Goal: Task Accomplishment & Management: Use online tool/utility

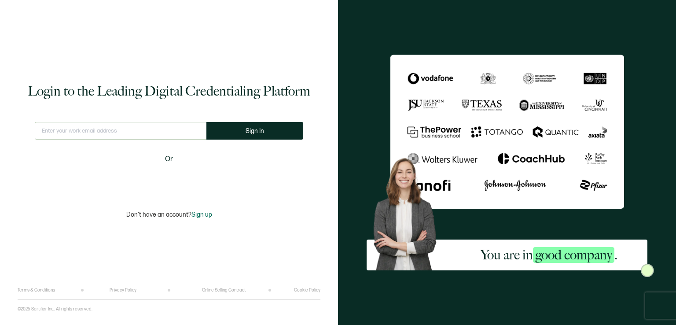
click at [157, 133] on input "text" at bounding box center [121, 131] width 172 height 18
type input "[EMAIL_ADDRESS][DOMAIN_NAME]"
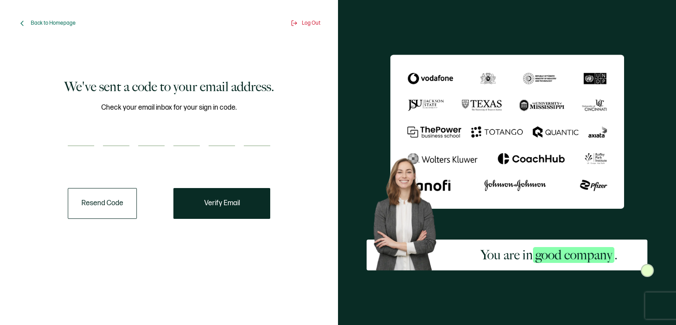
click at [85, 134] on input "number" at bounding box center [81, 137] width 26 height 18
paste input "6"
type input "6"
type input "2"
type input "0"
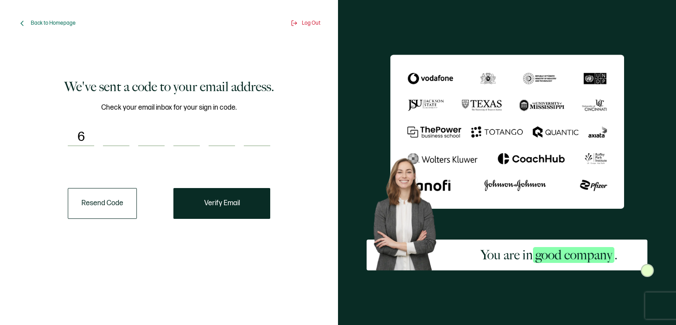
type input "0"
type input "1"
type input "5"
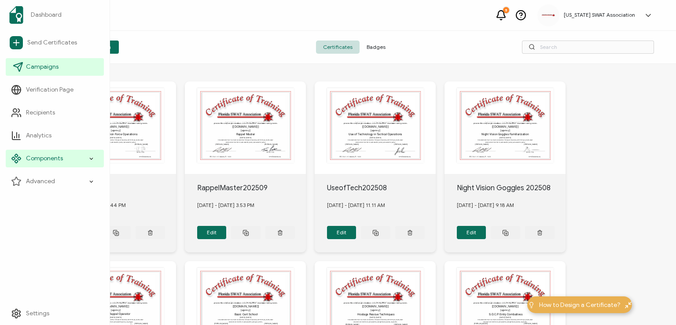
click at [39, 68] on span "Campaigns" at bounding box center [42, 66] width 33 height 9
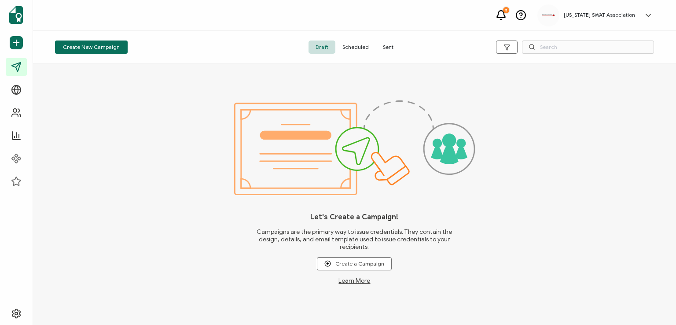
click at [389, 47] on span "Sent" at bounding box center [388, 46] width 25 height 13
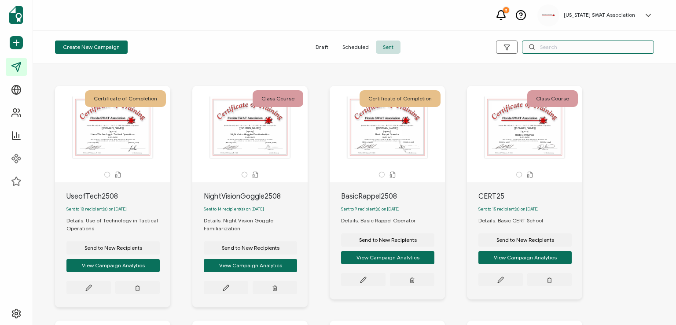
click at [548, 44] on input "text" at bounding box center [588, 46] width 132 height 13
type input "q"
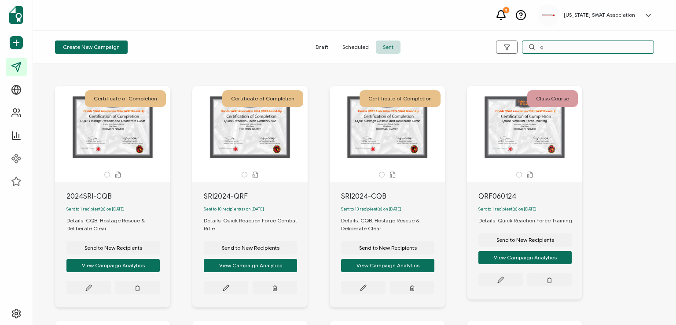
click at [532, 48] on div "q" at bounding box center [588, 46] width 132 height 13
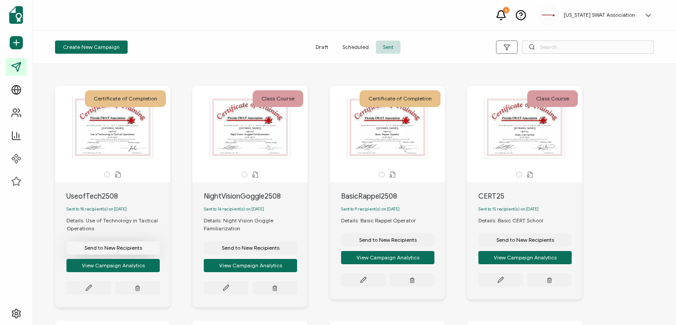
click at [123, 249] on span "Send to New Recipients" at bounding box center [113, 247] width 58 height 5
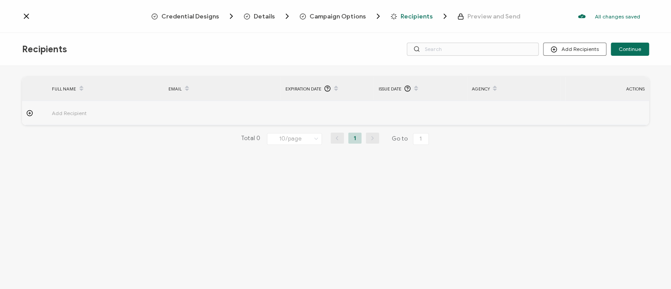
click at [204, 16] on span "Credential Designs" at bounding box center [190, 16] width 58 height 7
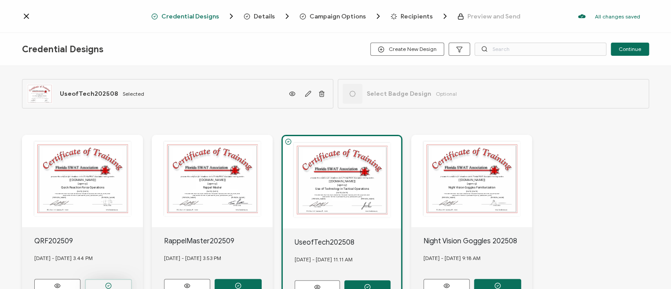
click at [105, 283] on icon "button" at bounding box center [108, 286] width 7 height 7
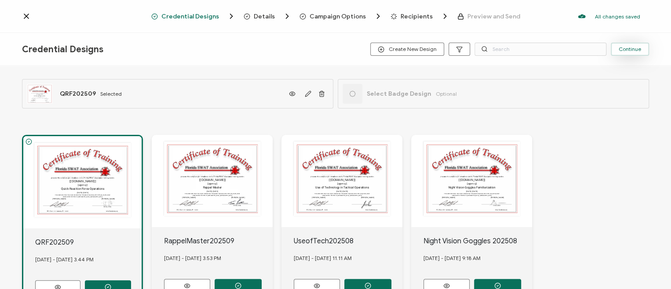
click at [622, 51] on span "Continue" at bounding box center [630, 49] width 22 height 5
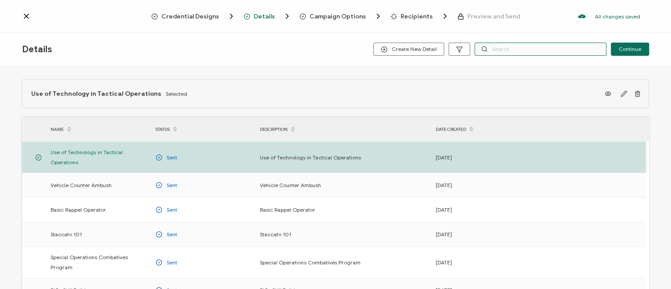
click at [504, 53] on input "text" at bounding box center [541, 49] width 132 height 13
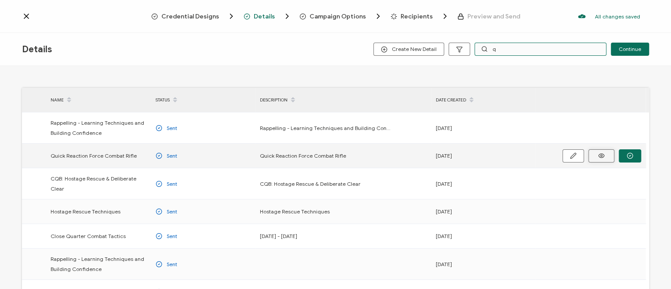
type input "q"
click at [607, 157] on icon at bounding box center [601, 156] width 11 height 7
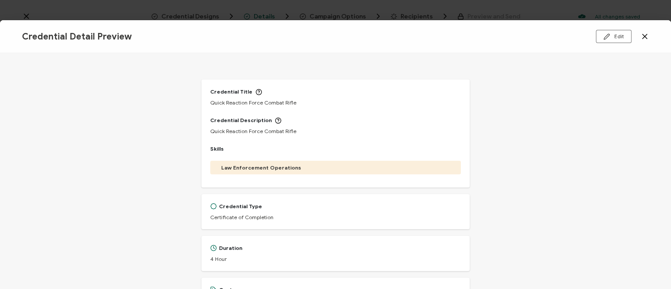
click at [644, 38] on icon at bounding box center [644, 36] width 9 height 9
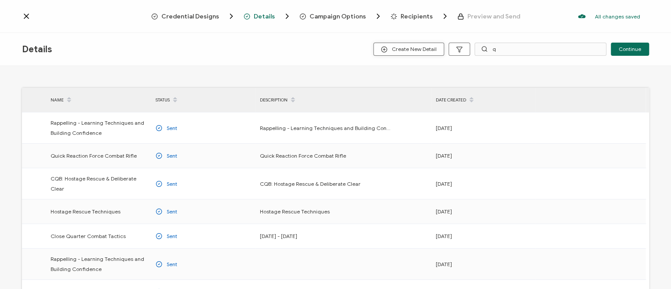
click at [403, 53] on button "Create New Detail" at bounding box center [408, 49] width 71 height 13
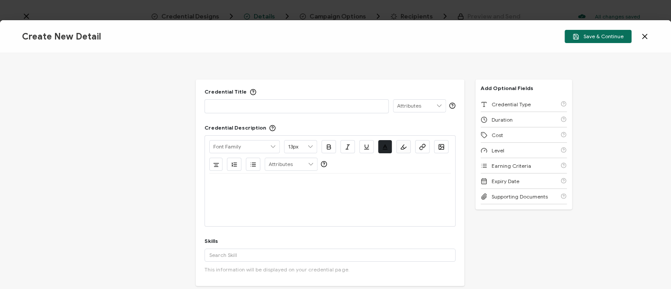
click at [330, 104] on p at bounding box center [296, 106] width 174 height 9
click at [270, 107] on p "Quick Reaction" at bounding box center [296, 106] width 174 height 9
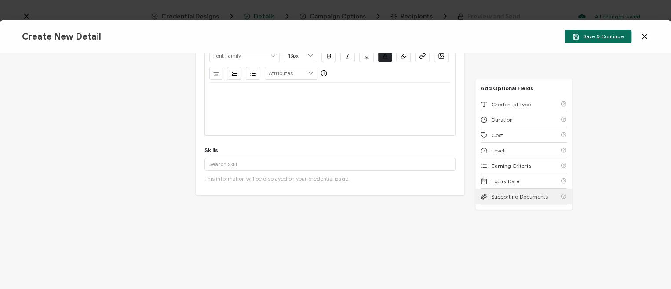
scroll to position [102, 0]
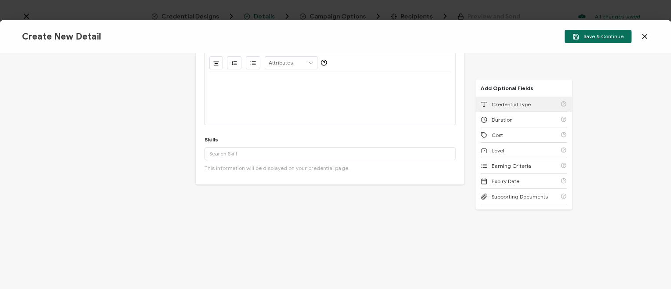
click at [510, 106] on span "Credential Type" at bounding box center [511, 104] width 39 height 7
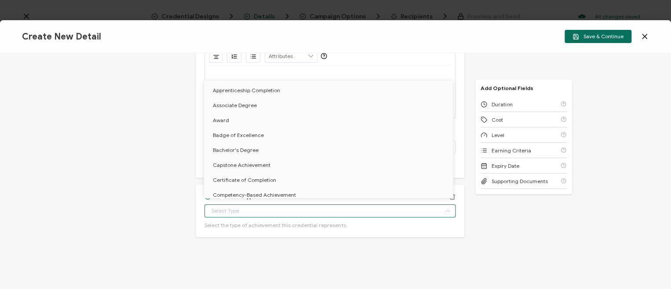
click at [387, 211] on input "text" at bounding box center [330, 211] width 251 height 13
click at [264, 106] on li "Course Completion" at bounding box center [330, 108] width 252 height 15
type input "Course Completion"
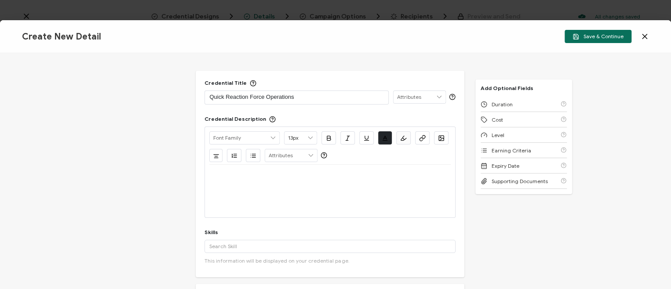
scroll to position [0, 0]
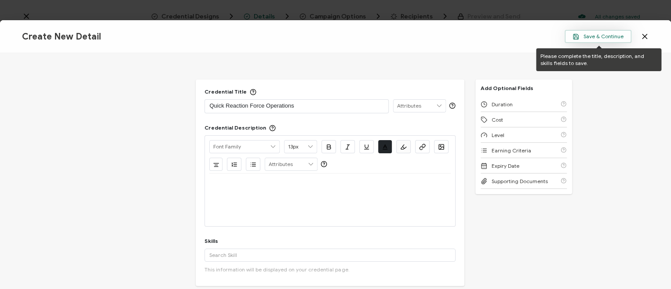
click at [600, 37] on span "Save & Continue" at bounding box center [598, 36] width 51 height 7
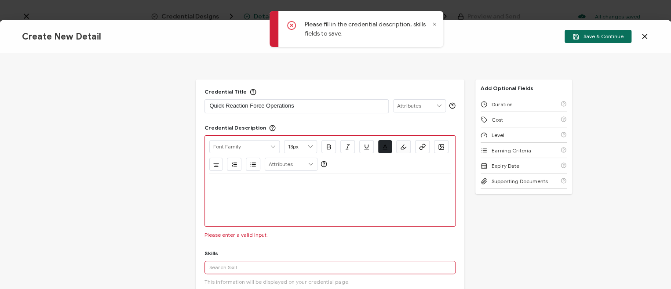
click at [354, 187] on p at bounding box center [329, 184] width 241 height 8
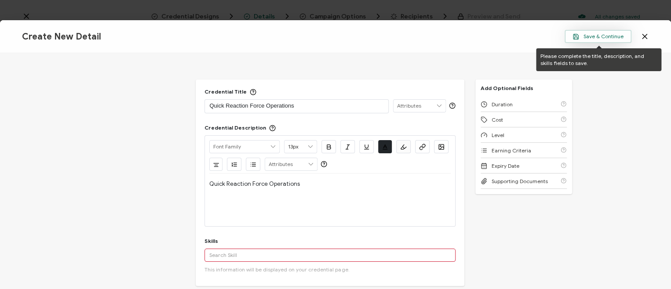
click at [602, 33] on span "Save & Continue" at bounding box center [598, 36] width 51 height 7
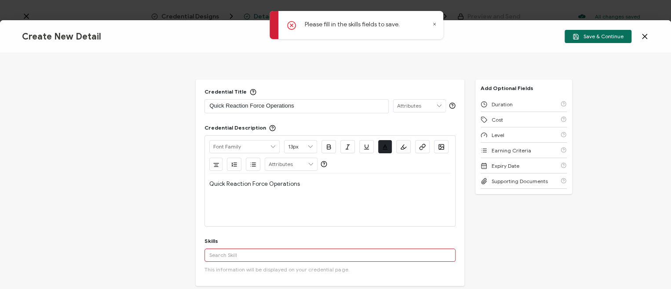
click at [377, 251] on input "text" at bounding box center [330, 255] width 251 height 13
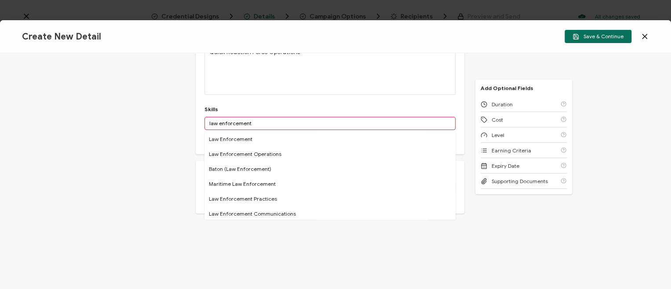
click at [266, 122] on input "law enforcement" at bounding box center [330, 123] width 251 height 13
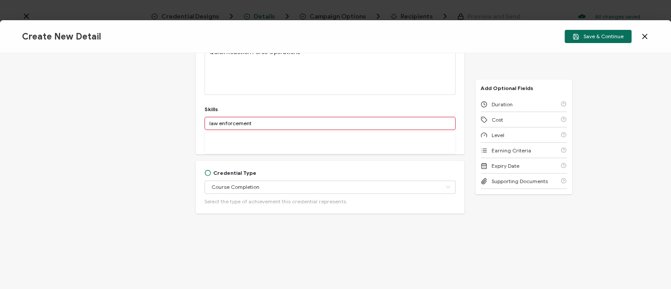
click at [266, 121] on input "law enforcement" at bounding box center [330, 123] width 251 height 13
drag, startPoint x: 276, startPoint y: 124, endPoint x: 174, endPoint y: 121, distance: 102.1
click at [174, 121] on div "Credential Title Quick Reaction Force Operations ISSUER Issuer Name Credential …" at bounding box center [335, 171] width 671 height 236
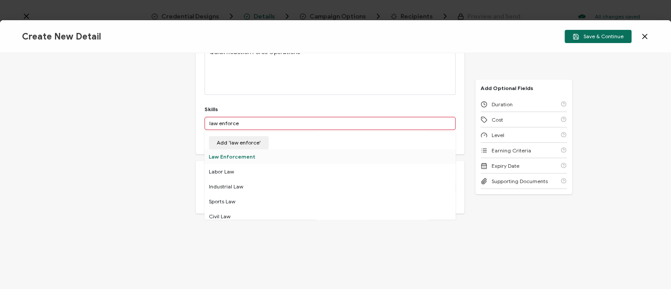
type input "law enforce"
click at [232, 157] on div "Law Enforcement" at bounding box center [330, 157] width 251 height 15
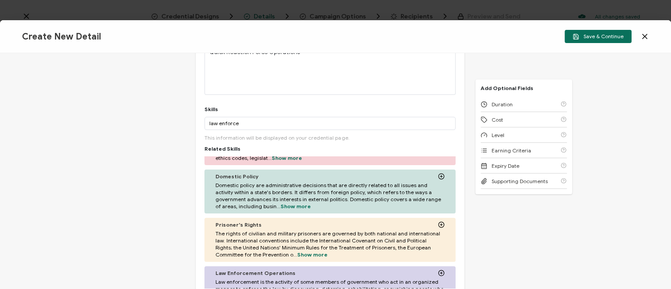
click at [306, 273] on div "Law Enforcement Operations" at bounding box center [330, 273] width 229 height 7
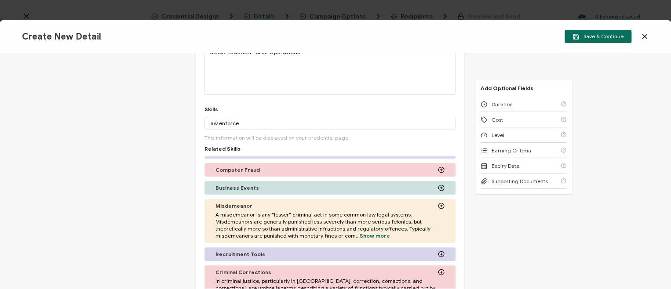
scroll to position [264, 0]
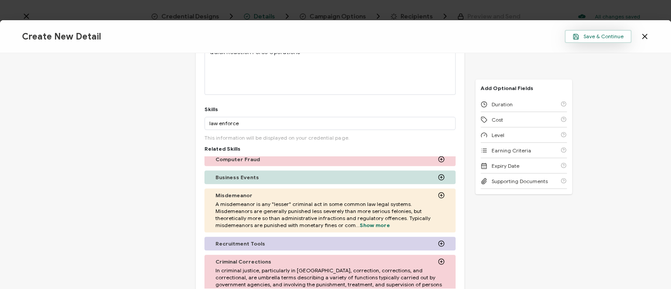
click at [599, 39] on span "Save & Continue" at bounding box center [598, 36] width 51 height 7
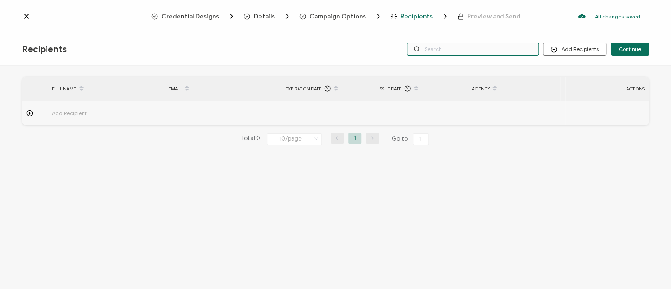
click at [439, 48] on input "text" at bounding box center [473, 49] width 132 height 13
type input "q"
drag, startPoint x: 439, startPoint y: 48, endPoint x: 428, endPoint y: 48, distance: 11.9
click at [428, 48] on input "q" at bounding box center [473, 49] width 132 height 13
click at [271, 17] on span "Details" at bounding box center [264, 16] width 21 height 7
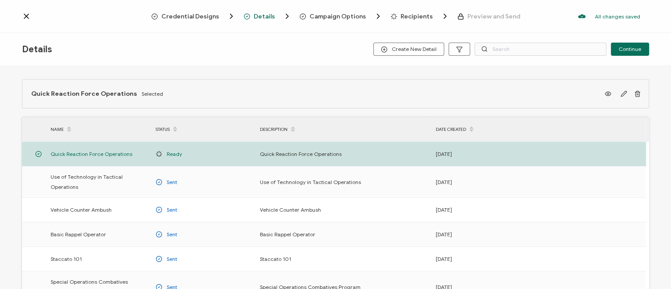
click at [337, 15] on span "Campaign Options" at bounding box center [338, 16] width 56 height 7
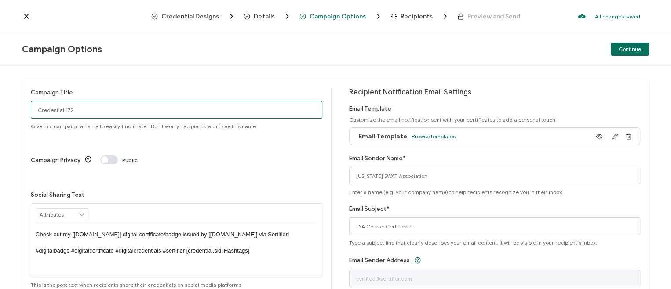
drag, startPoint x: 78, startPoint y: 114, endPoint x: 21, endPoint y: 116, distance: 57.2
click at [21, 116] on div "Campaign Title Credential 172 Give this campaign a name to easily find it later…" at bounding box center [335, 177] width 671 height 223
type input "QRF2509"
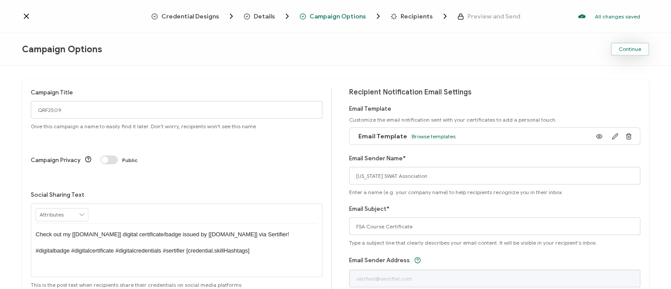
click at [630, 50] on span "Continue" at bounding box center [630, 49] width 22 height 5
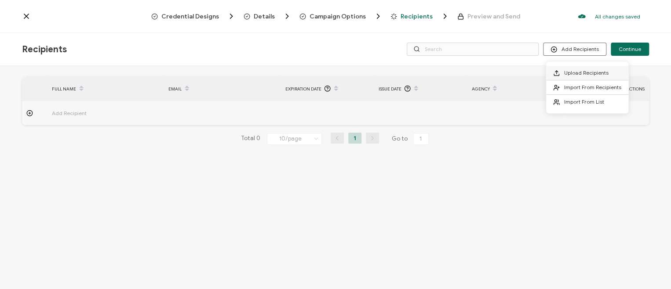
click at [577, 70] on span "Upload Recipients" at bounding box center [586, 72] width 44 height 7
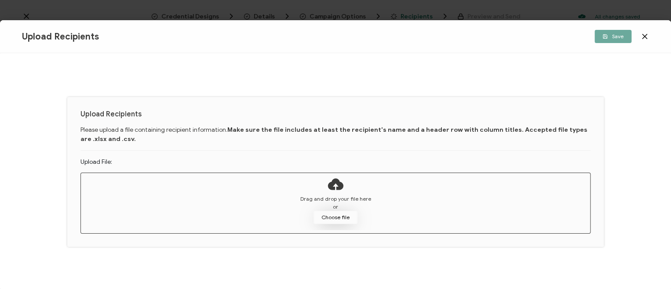
click at [340, 215] on button "Choose file" at bounding box center [336, 217] width 44 height 13
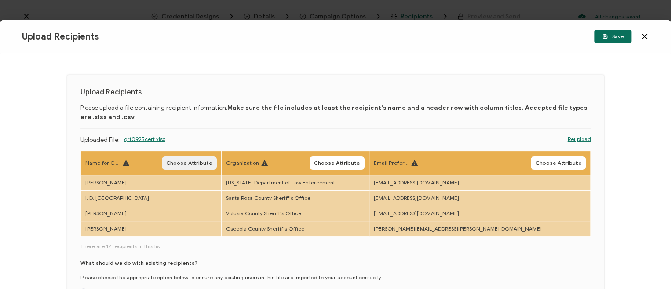
click at [208, 161] on span "Choose Attribute" at bounding box center [189, 163] width 46 height 5
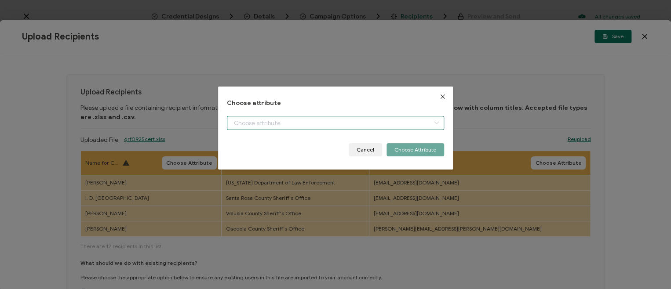
click at [261, 120] on input "dialog" at bounding box center [335, 123] width 217 height 14
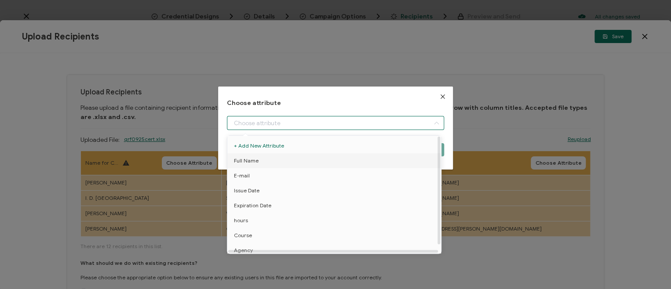
click at [260, 163] on li "Full Name" at bounding box center [335, 161] width 221 height 15
type input "Full Name"
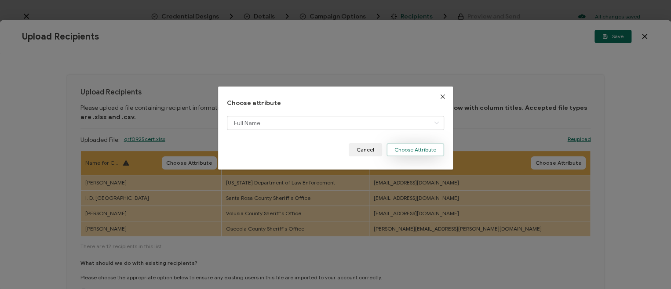
click at [412, 146] on button "Choose Attribute" at bounding box center [416, 149] width 58 height 13
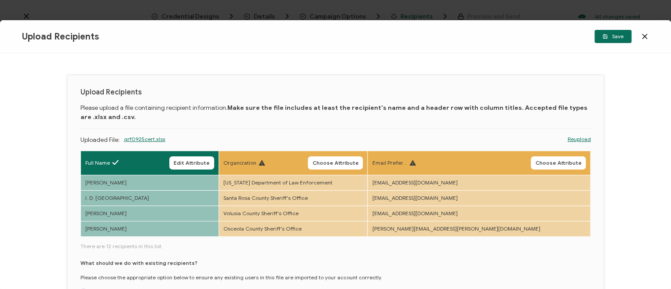
click at [358, 162] on span "Choose Attribute" at bounding box center [335, 163] width 46 height 5
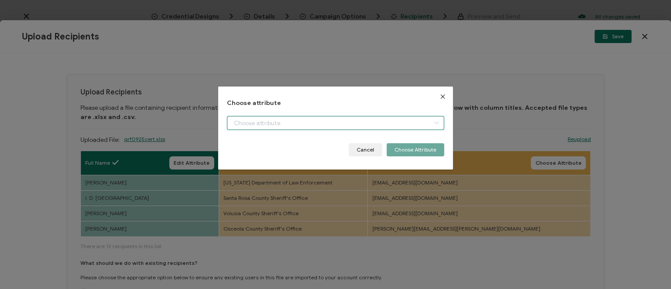
click at [366, 125] on input "dialog" at bounding box center [335, 123] width 217 height 14
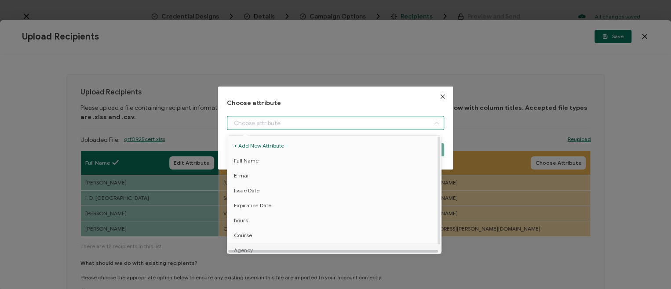
click at [313, 250] on div at bounding box center [333, 251] width 210 height 3
click at [278, 247] on li "Agency" at bounding box center [335, 250] width 221 height 15
type input "Agency"
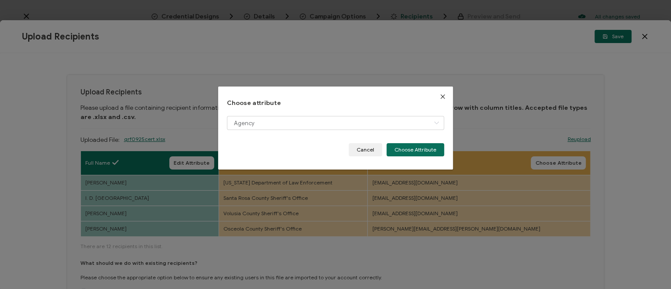
drag, startPoint x: 419, startPoint y: 150, endPoint x: 501, endPoint y: 156, distance: 82.5
click at [420, 150] on button "Choose Attribute" at bounding box center [416, 149] width 58 height 13
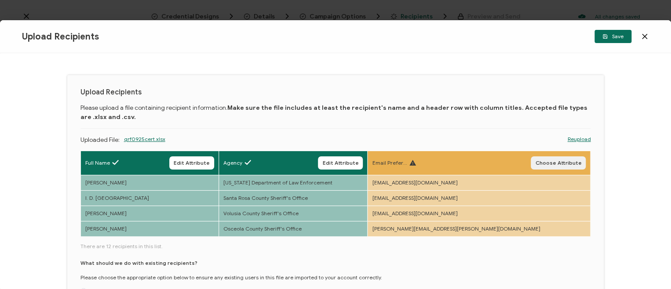
click at [556, 161] on span "Choose Attribute" at bounding box center [558, 163] width 46 height 5
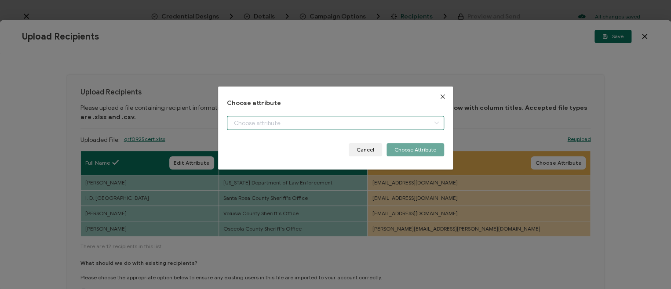
click at [373, 123] on input "dialog" at bounding box center [335, 123] width 217 height 14
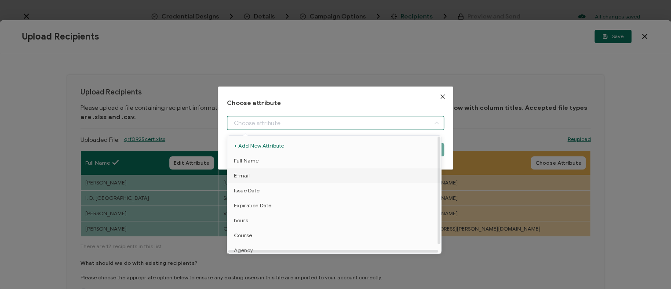
click at [304, 172] on li "E-mail" at bounding box center [335, 175] width 221 height 15
type input "E-mail"
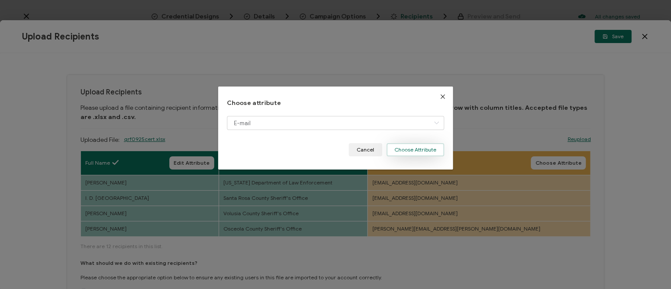
click at [421, 148] on button "Choose Attribute" at bounding box center [416, 149] width 58 height 13
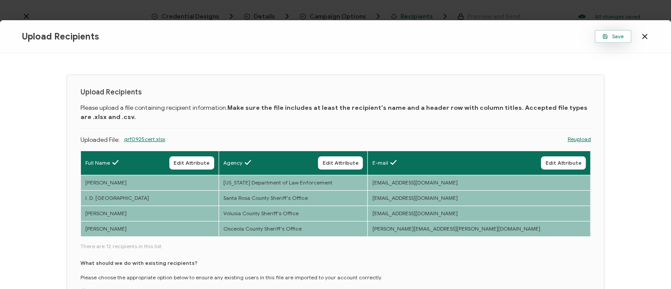
click at [613, 34] on span "Save" at bounding box center [613, 36] width 21 height 5
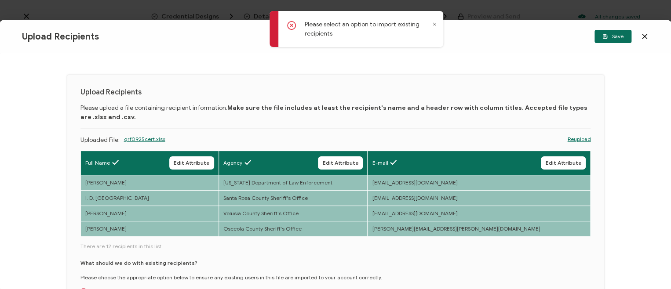
scroll to position [88, 0]
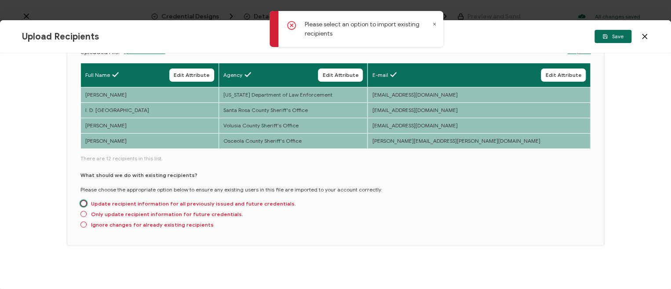
click at [144, 202] on span "Update recipient information for all previously issued and future credentials." at bounding box center [191, 204] width 209 height 7
click at [87, 202] on input "Update recipient information for all previously issued and future credentials." at bounding box center [83, 204] width 6 height 7
radio input "true"
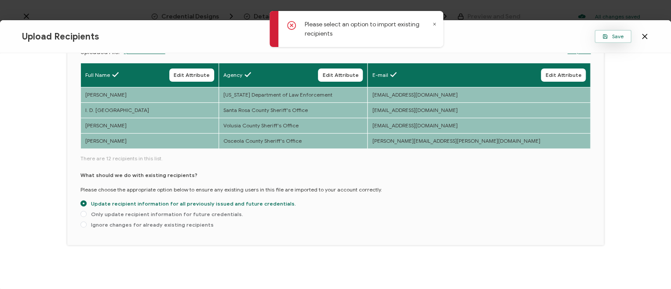
click at [610, 35] on span "Save" at bounding box center [613, 36] width 21 height 5
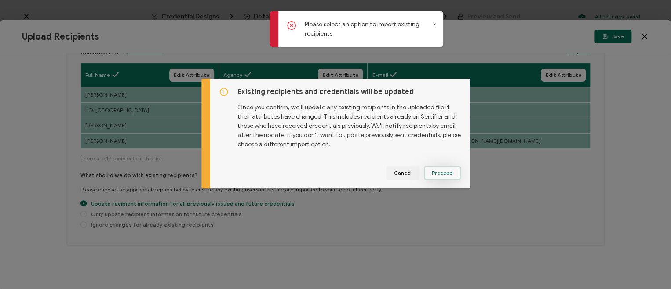
click at [441, 172] on span "Proceed" at bounding box center [442, 173] width 21 height 5
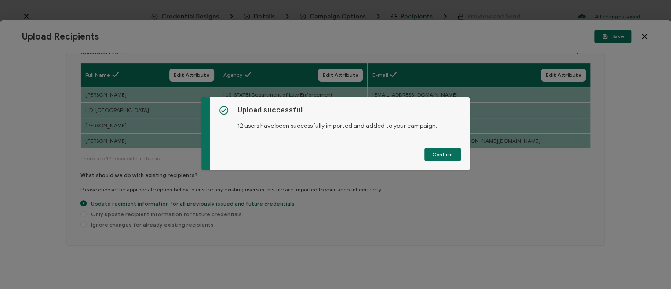
click at [450, 157] on button "Confirm" at bounding box center [442, 154] width 37 height 13
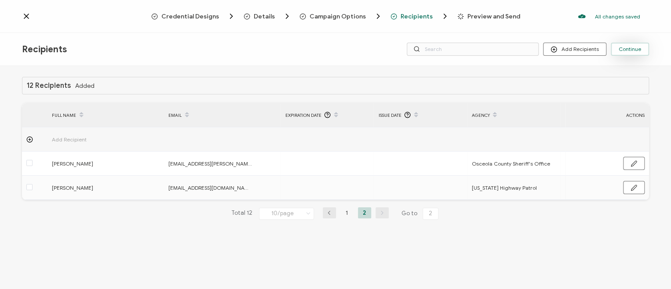
click at [637, 49] on span "Continue" at bounding box center [630, 49] width 22 height 5
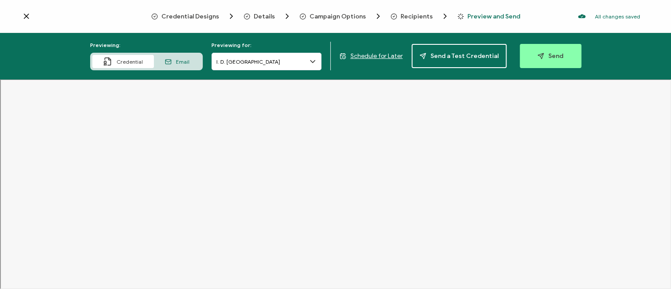
click at [313, 61] on icon at bounding box center [313, 62] width 4 height 2
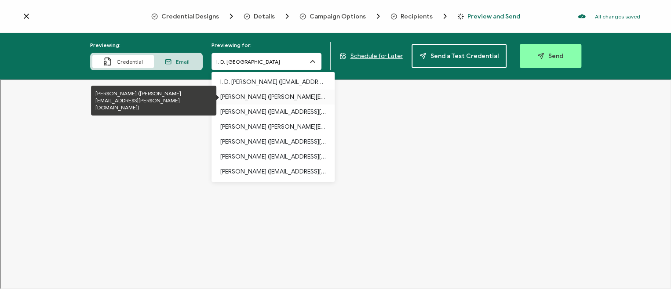
click at [285, 95] on p "[PERSON_NAME] ([PERSON_NAME][EMAIL_ADDRESS][PERSON_NAME][DOMAIN_NAME])" at bounding box center [273, 97] width 106 height 15
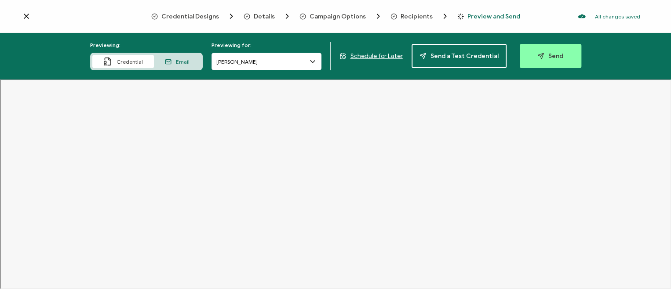
click at [310, 64] on icon at bounding box center [312, 61] width 9 height 9
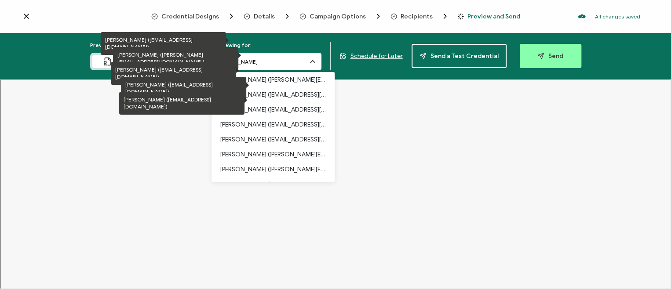
scroll to position [74, 0]
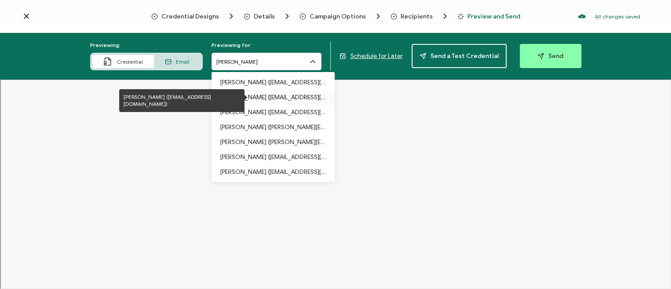
click at [292, 95] on p "[PERSON_NAME] ([EMAIL_ADDRESS][DOMAIN_NAME])" at bounding box center [273, 97] width 106 height 15
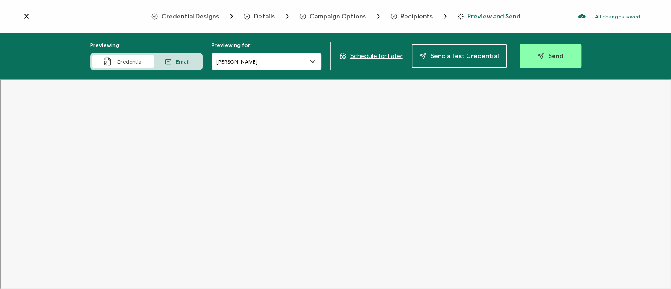
click at [267, 15] on span "Details" at bounding box center [264, 16] width 21 height 7
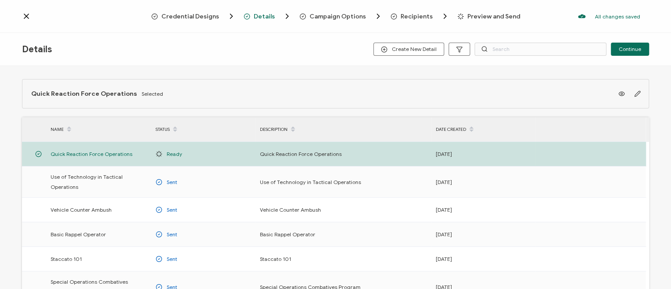
click at [336, 15] on span "Campaign Options" at bounding box center [338, 16] width 56 height 7
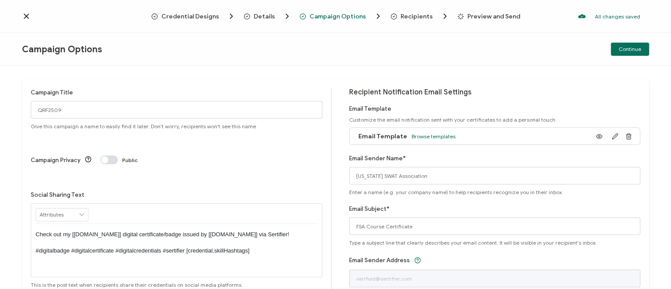
click at [419, 15] on span "Recipients" at bounding box center [417, 16] width 32 height 7
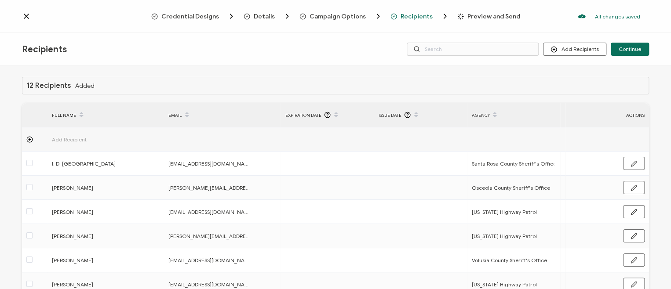
click at [475, 15] on span "Preview and Send" at bounding box center [494, 16] width 53 height 7
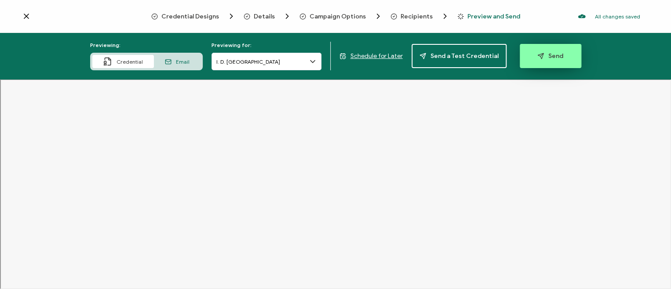
click at [553, 57] on span "Send" at bounding box center [551, 56] width 26 height 7
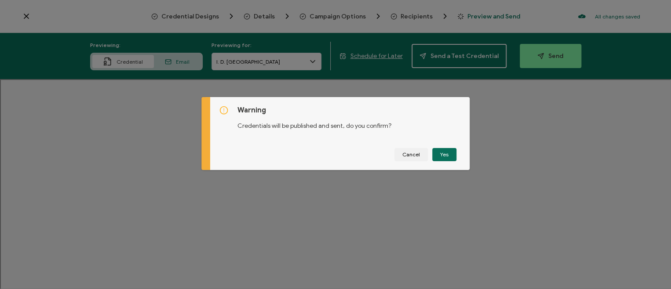
drag, startPoint x: 439, startPoint y: 156, endPoint x: 460, endPoint y: 155, distance: 20.7
click at [439, 155] on button "Yes" at bounding box center [444, 154] width 24 height 13
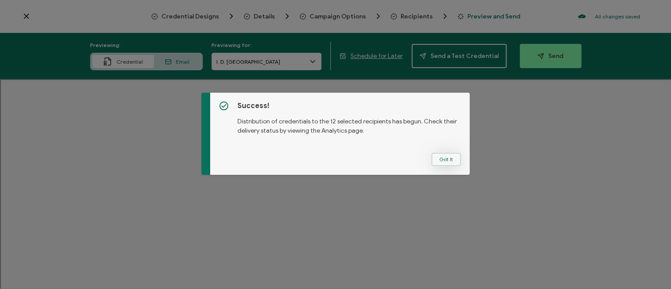
click at [442, 157] on button "Got It" at bounding box center [446, 159] width 29 height 13
